Goal: Information Seeking & Learning: Learn about a topic

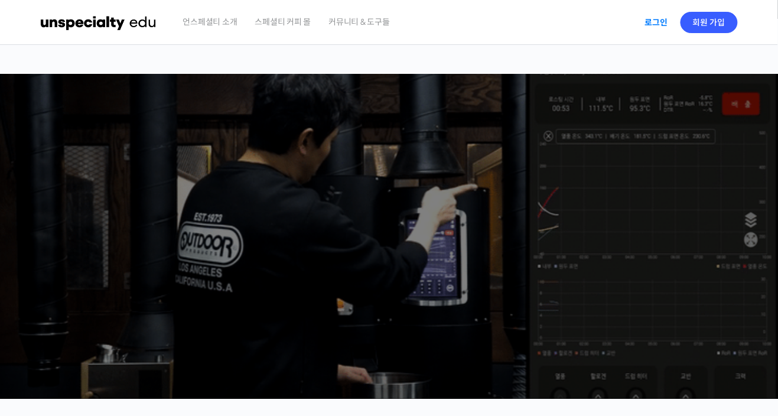
click at [652, 20] on link "로그인" at bounding box center [656, 22] width 37 height 27
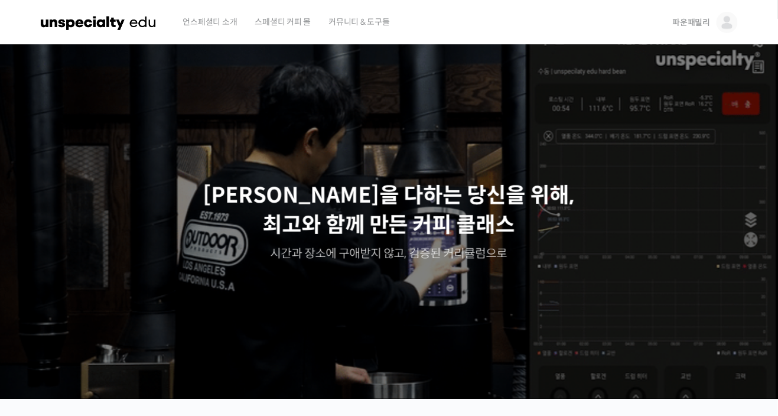
click at [686, 28] on link "파운패밀리" at bounding box center [705, 22] width 65 height 45
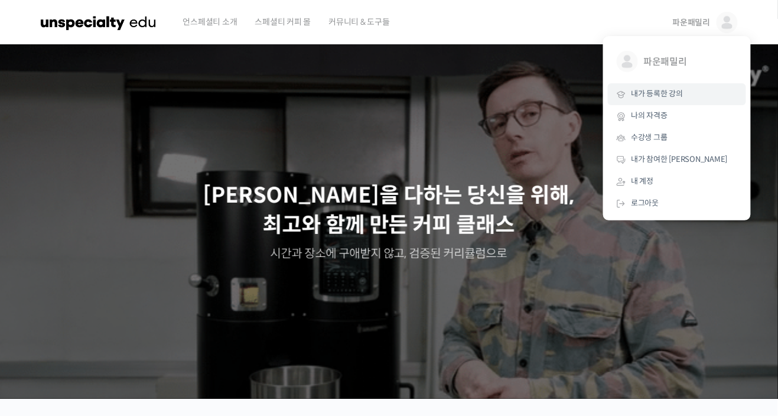
click at [682, 98] on span "내가 등록한 강의" at bounding box center [657, 94] width 52 height 10
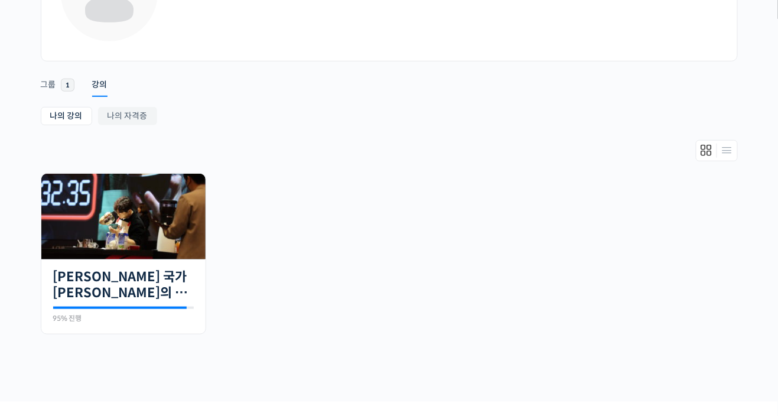
scroll to position [135, 0]
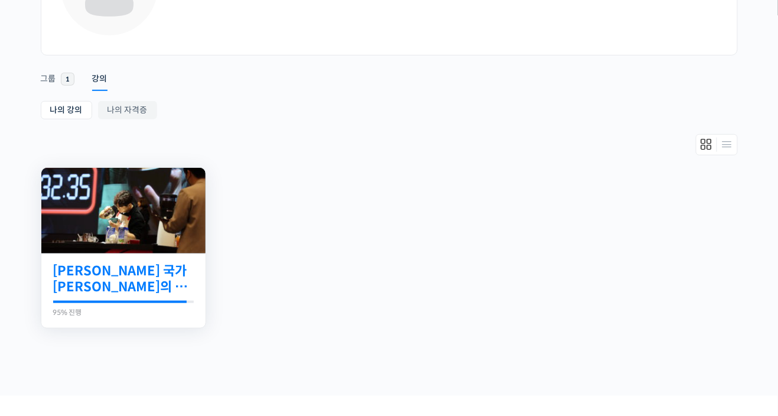
click at [64, 283] on link "[PERSON_NAME] 국가[PERSON_NAME]의 14년 노하우를 모두 담은 라떼아트 클래스" at bounding box center [123, 279] width 141 height 32
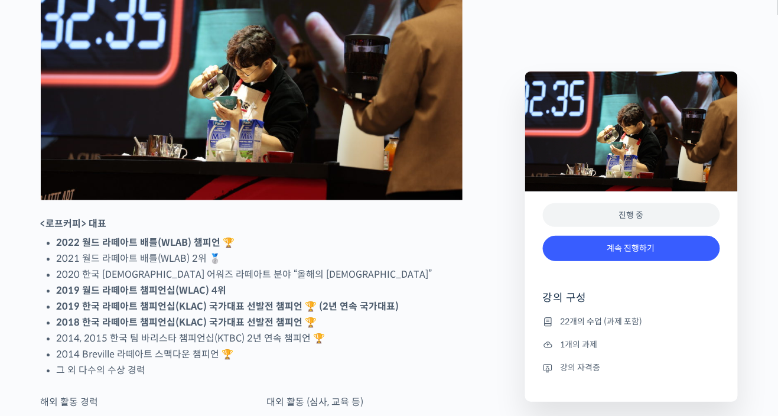
scroll to position [638, 0]
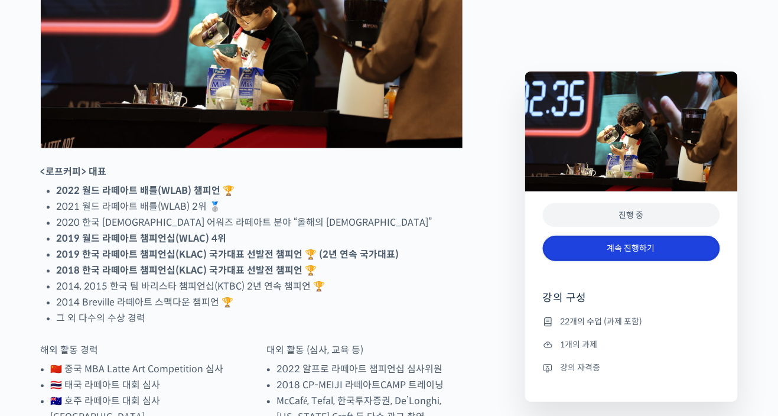
click at [683, 253] on link "계속 진행하기" at bounding box center [631, 248] width 177 height 25
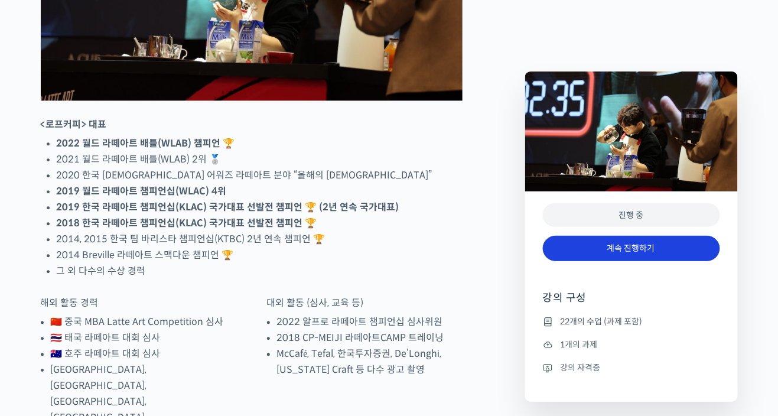
scroll to position [695, 0]
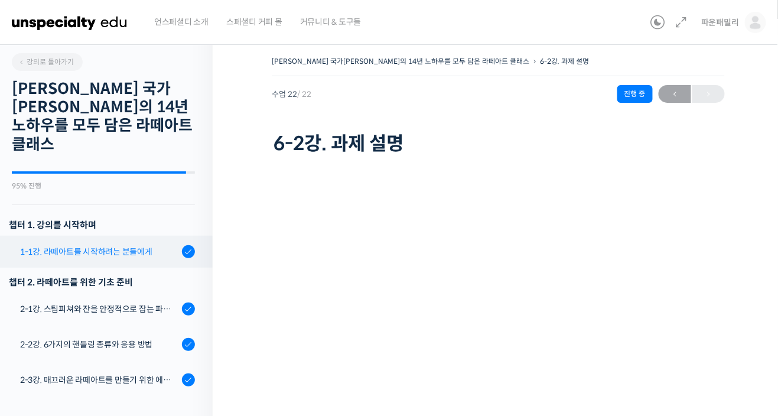
click at [41, 245] on div "1-1강. 라떼아트를 시작하려는 분들에게" at bounding box center [99, 251] width 158 height 13
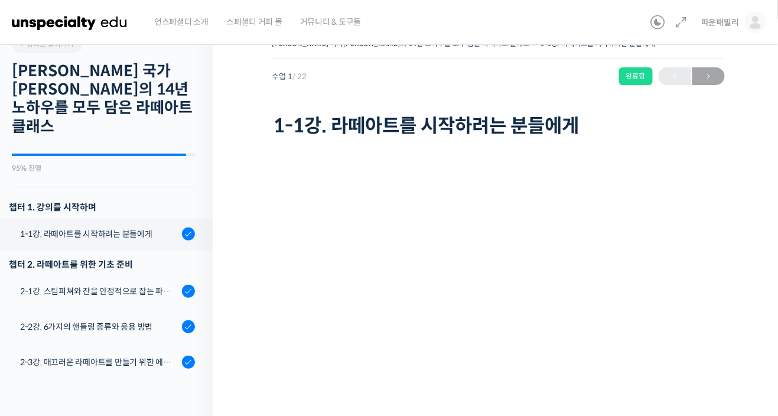
scroll to position [18, 0]
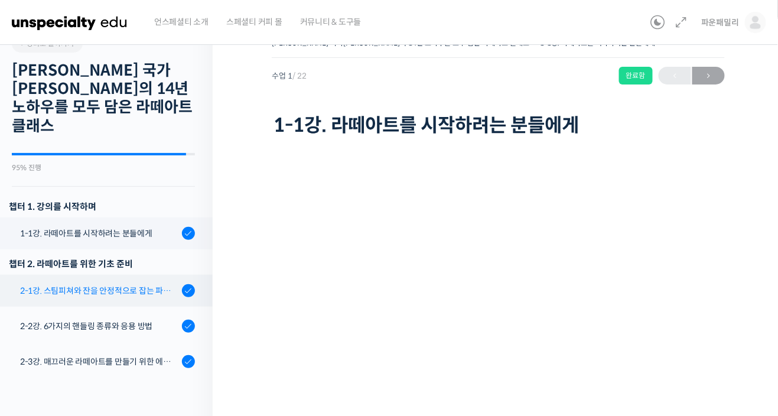
click at [118, 282] on link "2-1강. 스팀피쳐와 잔을 안정적으로 잡는 파지법 공식" at bounding box center [103, 291] width 219 height 32
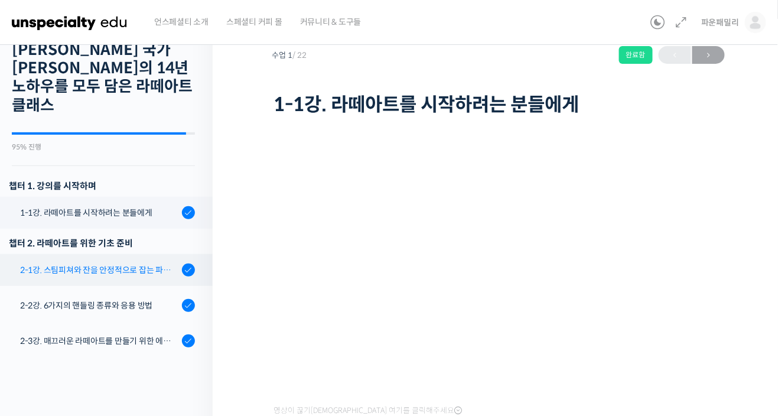
scroll to position [75, 0]
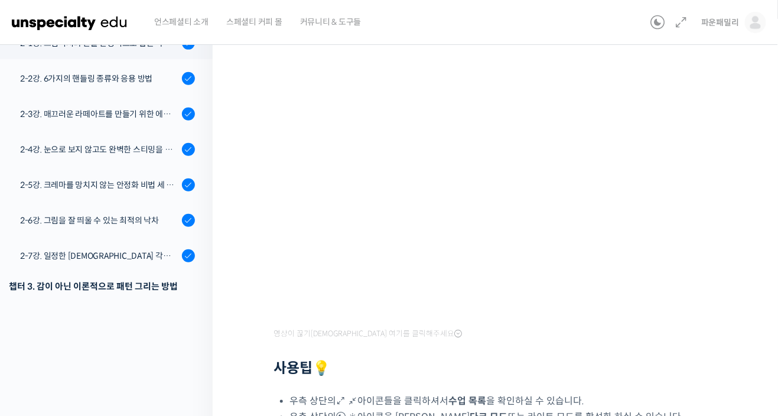
scroll to position [128, 0]
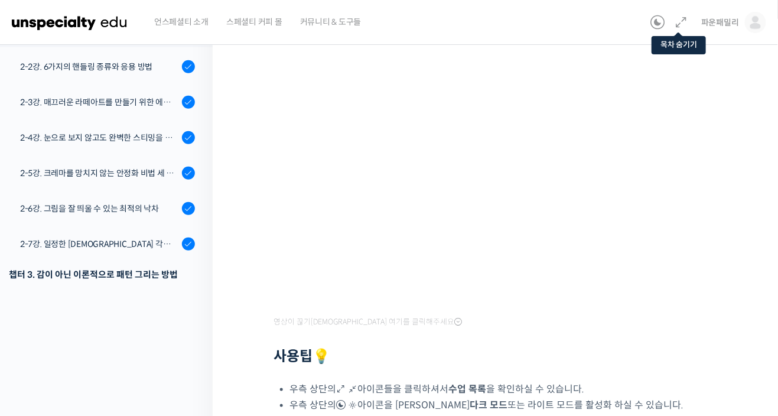
click at [684, 25] on icon at bounding box center [681, 22] width 14 height 14
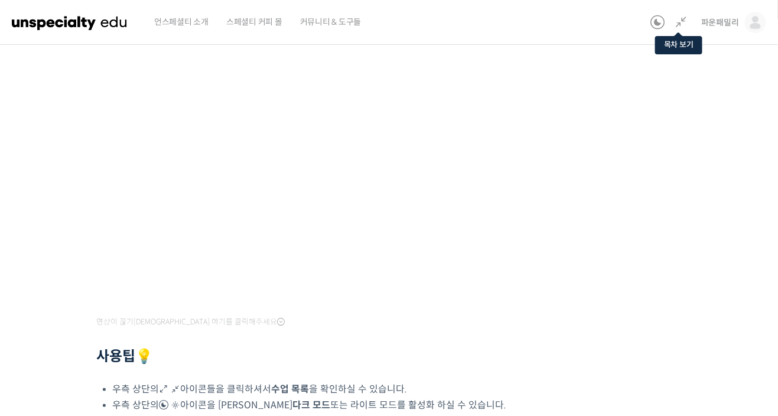
click at [686, 24] on icon at bounding box center [681, 22] width 14 height 14
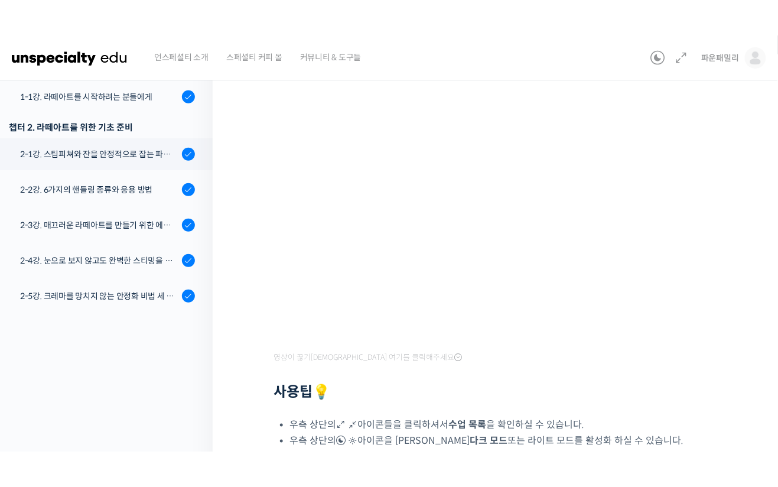
scroll to position [58, 0]
